Goal: Communication & Community: Answer question/provide support

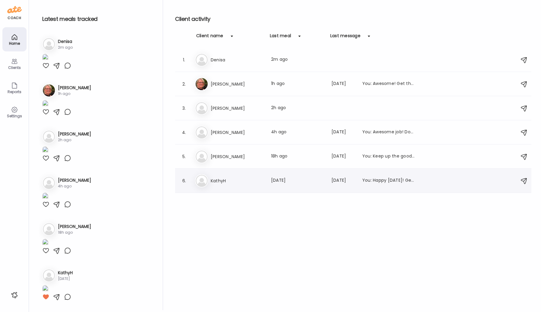
scroll to position [152, 0]
click at [217, 175] on div "Ka [PERSON_NAME] Last meal: [DATE] Last message: [DATE] You: Happy [DATE]! Get …" at bounding box center [354, 180] width 318 height 13
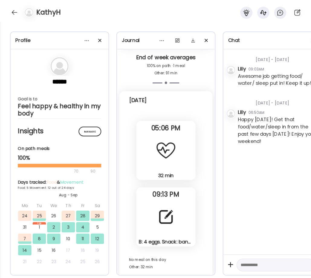
scroll to position [6794, 0]
click at [157, 223] on div at bounding box center [166, 216] width 22 height 22
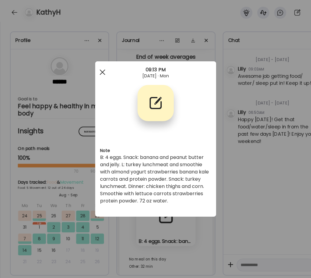
click at [103, 73] on span at bounding box center [101, 71] width 5 height 5
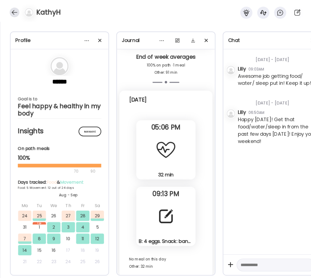
click at [15, 14] on div at bounding box center [15, 13] width 10 height 10
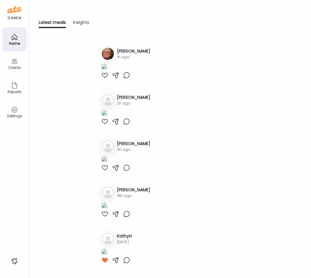
click at [17, 38] on icon at bounding box center [14, 36] width 5 height 5
click at [18, 38] on div "Home" at bounding box center [14, 39] width 24 height 24
click at [14, 63] on icon at bounding box center [14, 61] width 7 height 7
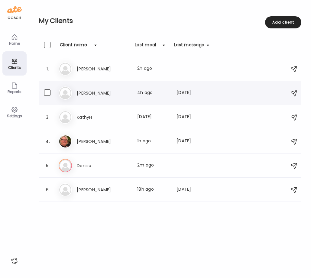
click at [86, 89] on div "Ke [PERSON_NAME] Last meal: 4h ago Last message: [DATE] You: Awesome job! Don't…" at bounding box center [171, 92] width 224 height 13
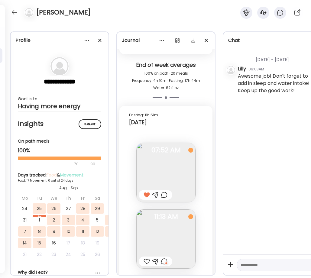
scroll to position [6158, 0]
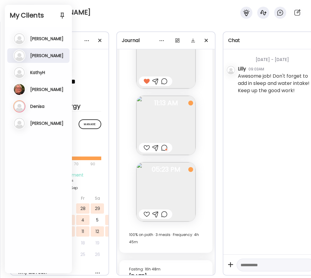
click at [15, 13] on h2 "My Clients" at bounding box center [38, 15] width 57 height 9
click at [37, 87] on h3 "[PERSON_NAME]" at bounding box center [46, 89] width 33 height 5
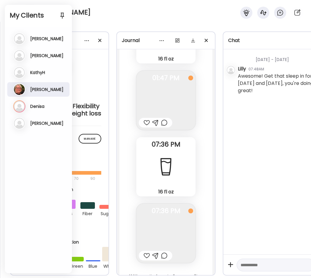
scroll to position [17323, 0]
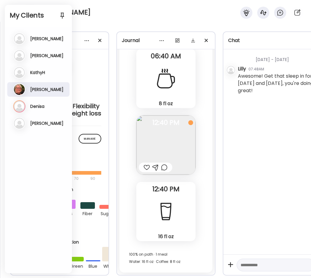
click at [36, 87] on h3 "[PERSON_NAME]" at bounding box center [46, 89] width 33 height 5
click at [38, 88] on h3 "[PERSON_NAME]" at bounding box center [46, 89] width 33 height 5
click at [27, 88] on div "[PERSON_NAME] [PERSON_NAME] Last meal: 3h ago Last message: [DATE] You: Awesome…" at bounding box center [38, 89] width 51 height 12
click at [20, 87] on icon at bounding box center [19, 89] width 12 height 12
click at [97, 13] on div "[PERSON_NAME]" at bounding box center [155, 11] width 311 height 22
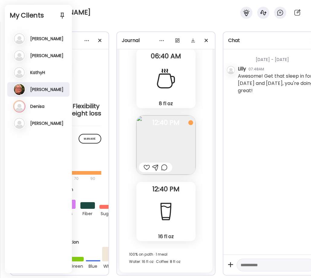
click at [86, 16] on div "[PERSON_NAME]" at bounding box center [155, 11] width 311 height 22
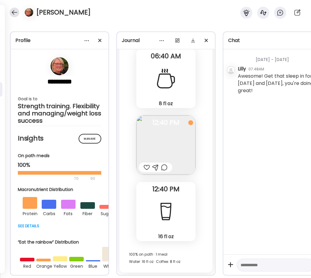
click at [13, 11] on div at bounding box center [15, 13] width 10 height 10
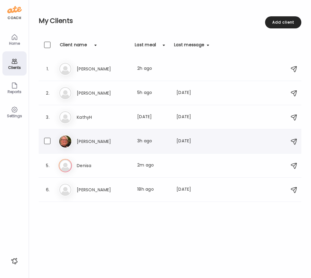
click at [88, 139] on h3 "[PERSON_NAME]" at bounding box center [103, 141] width 53 height 7
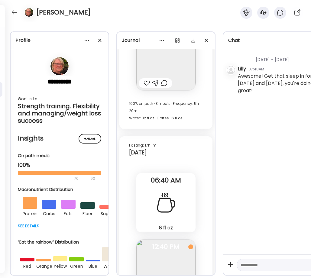
scroll to position [17180, 0]
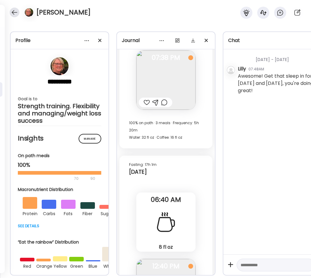
click at [11, 12] on div at bounding box center [15, 13] width 10 height 10
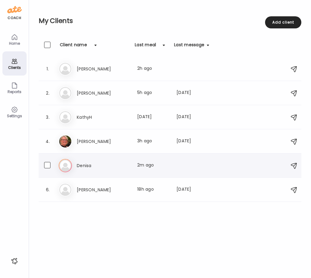
click at [66, 166] on icon at bounding box center [65, 165] width 13 height 13
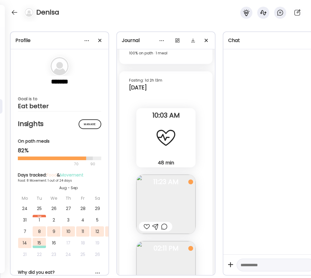
scroll to position [2118, 0]
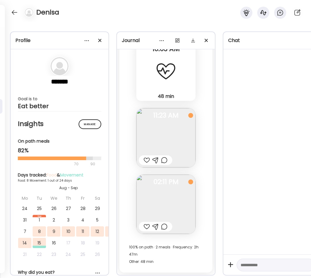
click at [146, 160] on div at bounding box center [147, 160] width 6 height 7
click at [164, 228] on div at bounding box center [164, 226] width 6 height 7
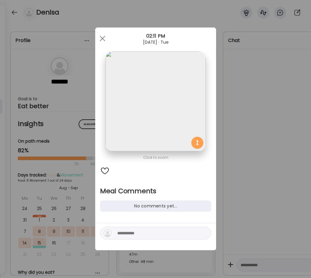
click at [148, 235] on textarea at bounding box center [158, 233] width 82 height 7
type textarea "*"
type textarea "**********"
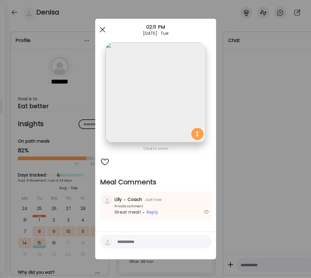
click at [105, 29] on div at bounding box center [102, 30] width 12 height 12
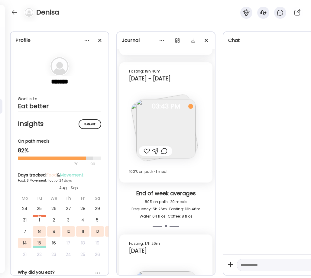
scroll to position [1765, 0]
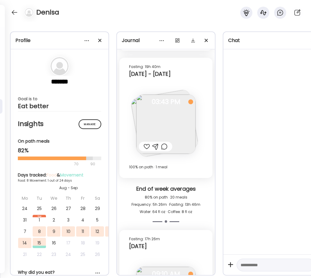
click at [178, 113] on img at bounding box center [165, 124] width 59 height 59
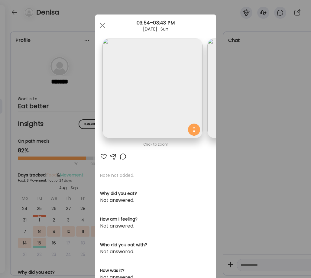
scroll to position [0, 98]
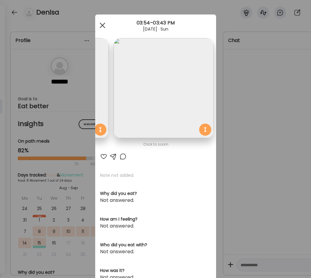
click at [102, 25] on span at bounding box center [101, 25] width 5 height 5
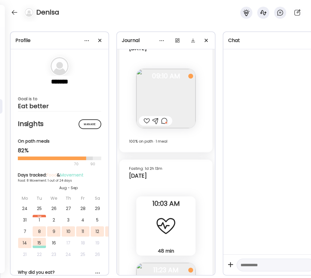
scroll to position [1963, 0]
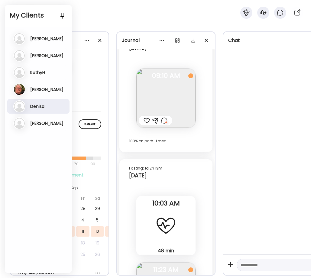
click at [45, 121] on h3 "[PERSON_NAME]" at bounding box center [46, 123] width 33 height 5
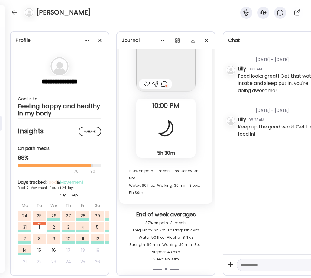
scroll to position [9962, 0]
click at [170, 137] on div at bounding box center [166, 128] width 22 height 22
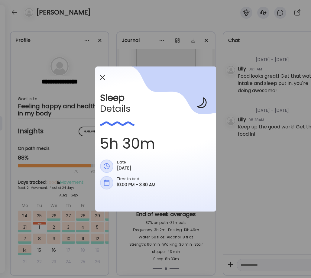
click at [103, 75] on div at bounding box center [102, 77] width 12 height 12
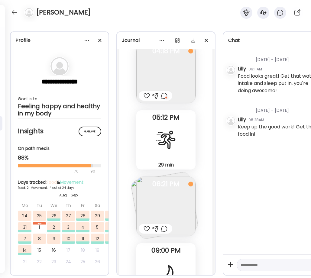
scroll to position [10573, 0]
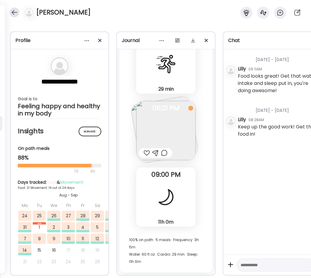
click at [14, 12] on div at bounding box center [15, 13] width 10 height 10
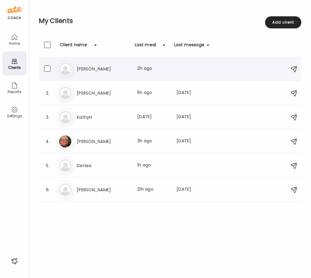
click at [83, 73] on div "Ti [PERSON_NAME] Last meal: 2h ago" at bounding box center [171, 68] width 224 height 13
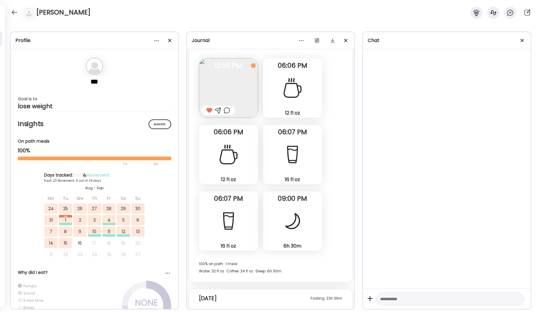
scroll to position [9726, 0]
click at [10, 12] on div at bounding box center [15, 13] width 10 height 10
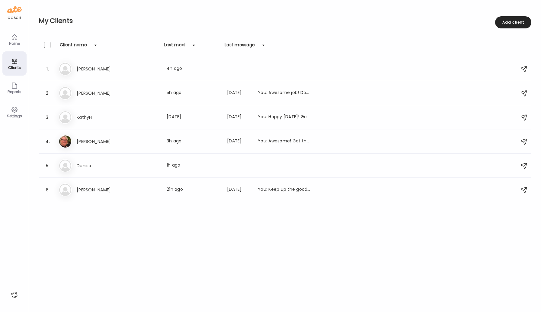
click at [14, 35] on icon at bounding box center [14, 36] width 5 height 5
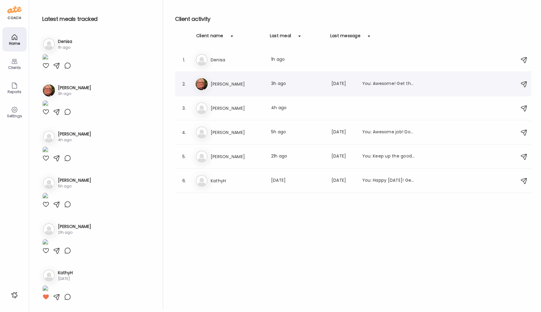
click at [232, 85] on h3 "[PERSON_NAME]" at bounding box center [237, 83] width 53 height 7
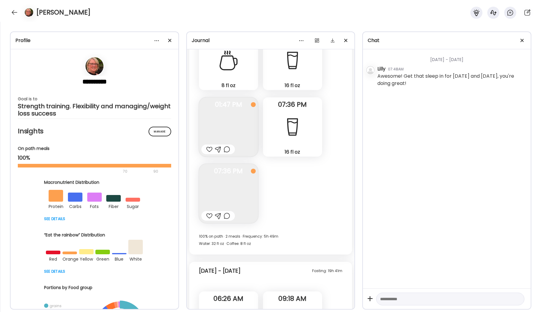
scroll to position [10063, 0]
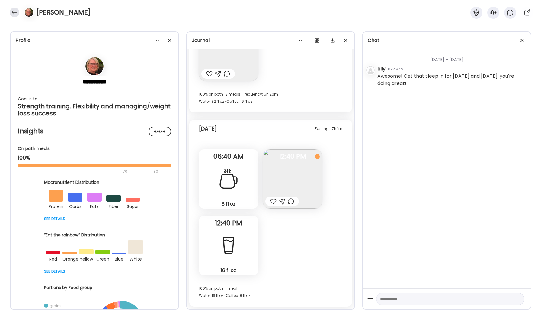
click at [14, 13] on div at bounding box center [15, 13] width 10 height 10
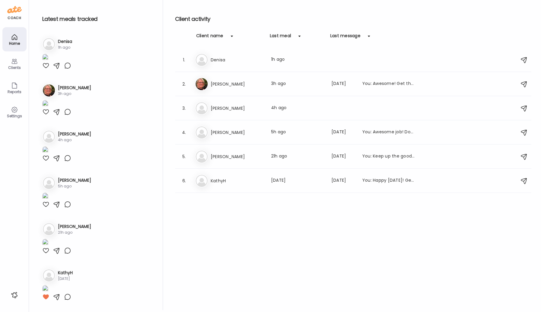
scroll to position [154, 0]
click at [227, 159] on h3 "[PERSON_NAME]" at bounding box center [237, 156] width 53 height 7
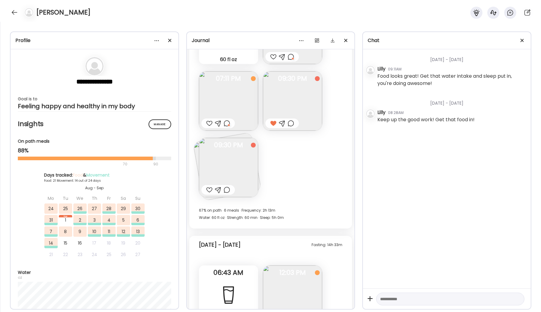
scroll to position [5938, 0]
click at [227, 163] on img at bounding box center [228, 166] width 59 height 59
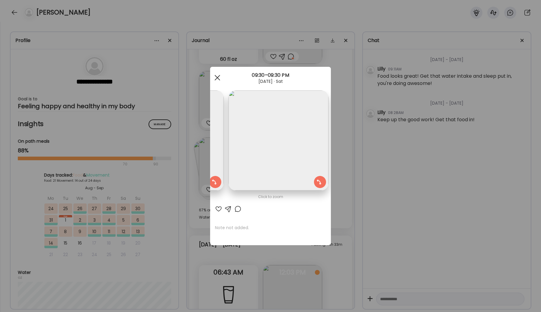
click at [218, 77] on span at bounding box center [217, 77] width 5 height 5
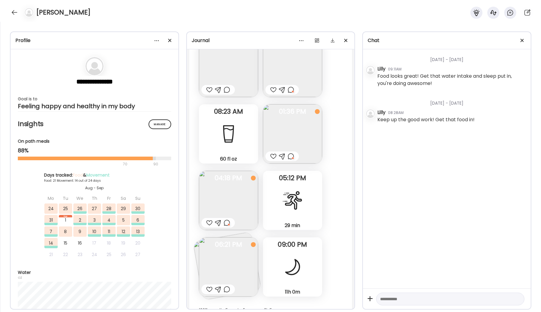
scroll to position [6507, 0]
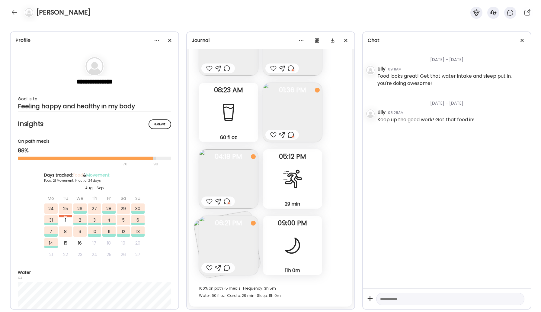
click at [220, 241] on img at bounding box center [228, 245] width 59 height 59
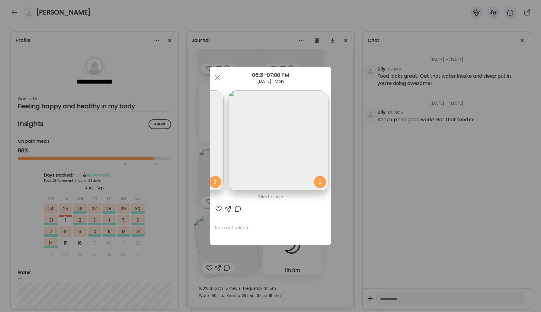
scroll to position [0, 0]
click at [218, 77] on span at bounding box center [217, 77] width 5 height 5
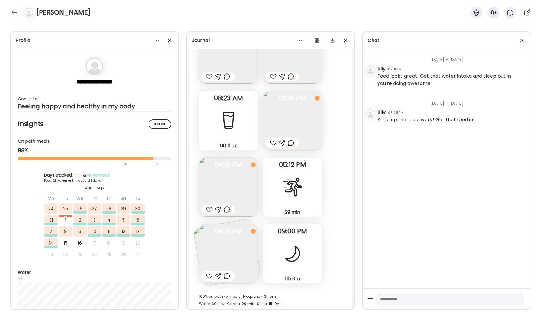
scroll to position [6501, 0]
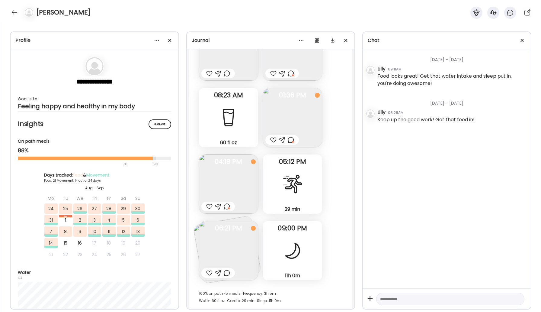
click at [197, 232] on img at bounding box center [227, 249] width 69 height 69
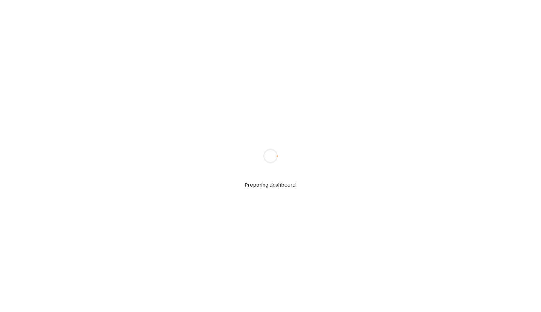
type input "*****"
type input "**********"
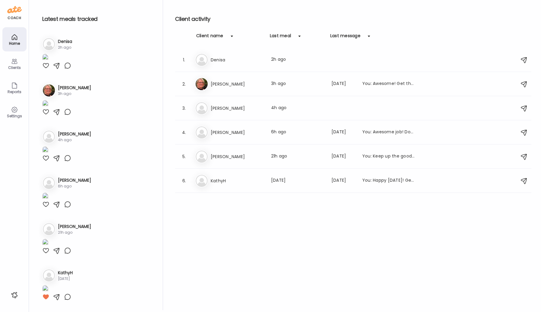
type input "**********"
click at [8, 43] on div "Home" at bounding box center [15, 43] width 22 height 4
click at [227, 182] on h3 "KathyH" at bounding box center [237, 180] width 53 height 7
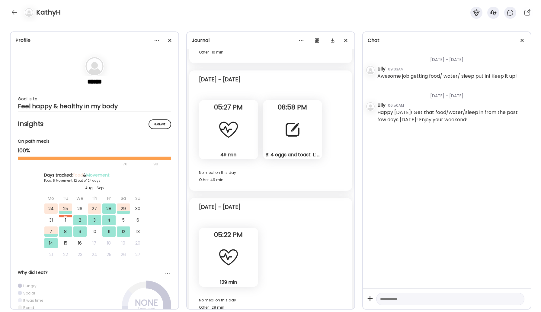
scroll to position [4654, 0]
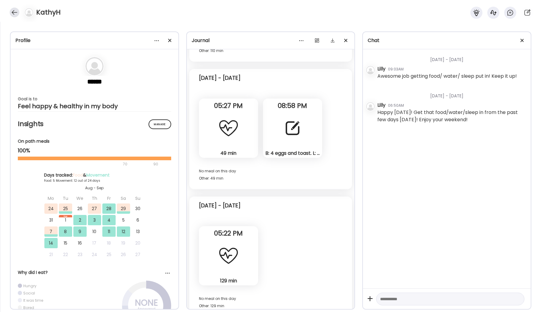
click at [15, 13] on div at bounding box center [15, 13] width 10 height 10
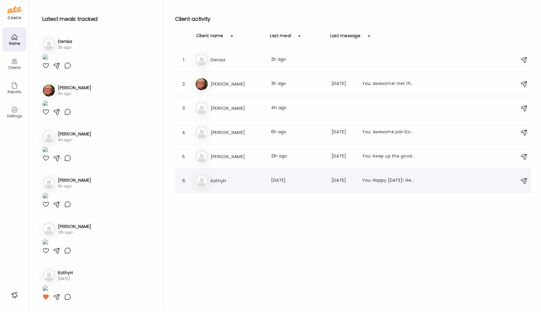
click at [214, 182] on h3 "KathyH" at bounding box center [237, 180] width 53 height 7
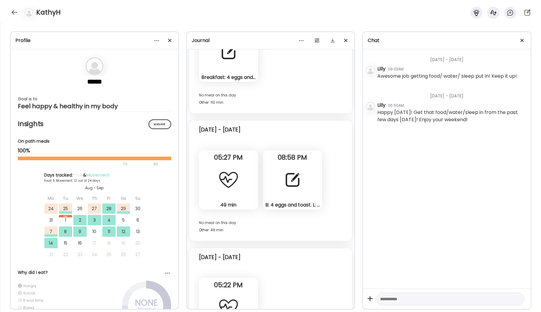
scroll to position [4605, 0]
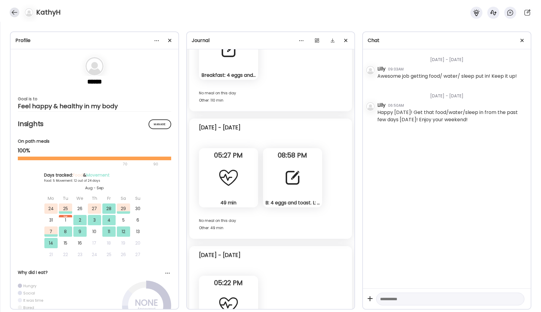
click at [15, 13] on div at bounding box center [15, 13] width 10 height 10
